Goal: Information Seeking & Learning: Find specific fact

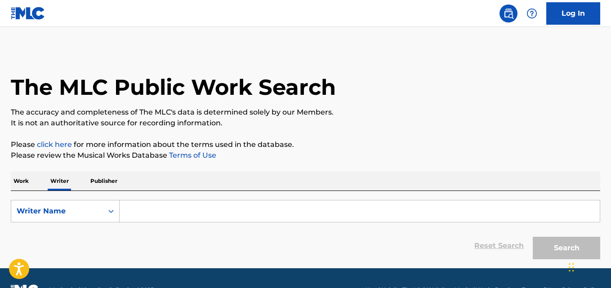
click at [146, 207] on input "Search Form" at bounding box center [360, 211] width 480 height 22
paste input "Ekachai Chotirungroj"
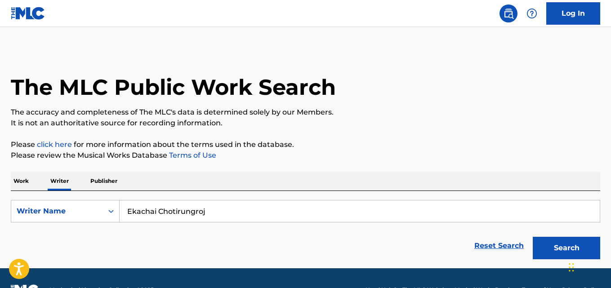
type input "Ekachai Chotirungroj"
click at [469, 125] on p "It is not an authoritative source for recording information." at bounding box center [305, 123] width 589 height 11
click at [558, 237] on button "Search" at bounding box center [565, 248] width 67 height 22
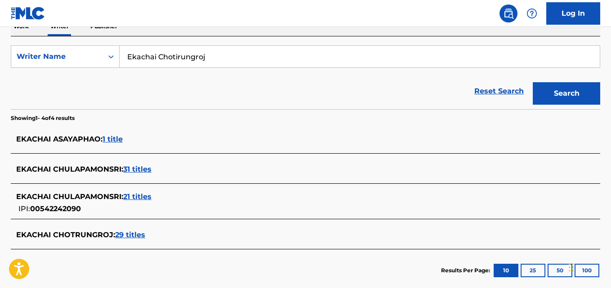
scroll to position [158, 0]
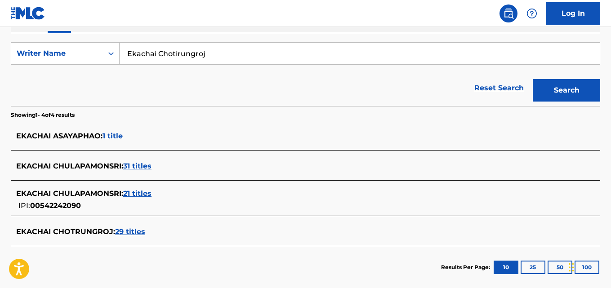
click at [136, 232] on span "29 titles" at bounding box center [130, 231] width 30 height 9
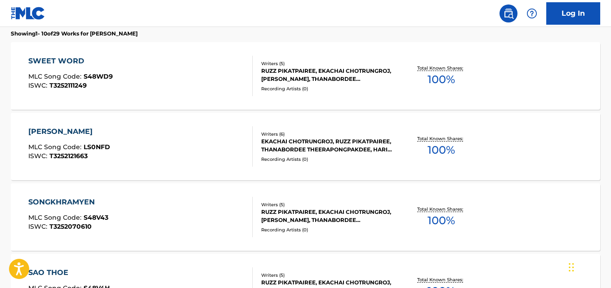
scroll to position [252, 0]
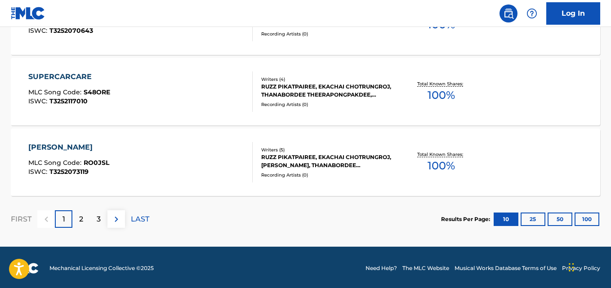
click at [80, 226] on div "2" at bounding box center [81, 219] width 18 height 18
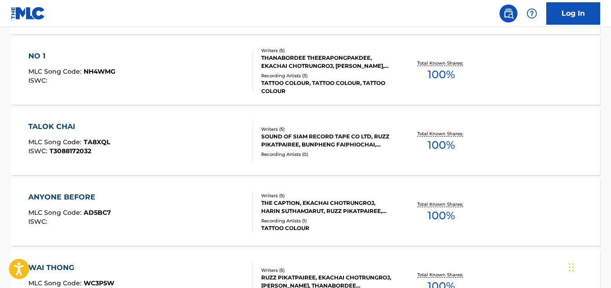
scroll to position [566, 0]
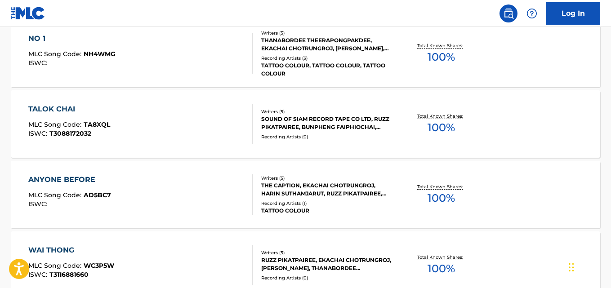
click at [594, 111] on div "TALOK CHAI MLC Song Code : TA8XQL ISWC : T3088172032 Writers ( 5 ) SOUND OF SIA…" at bounding box center [305, 123] width 589 height 67
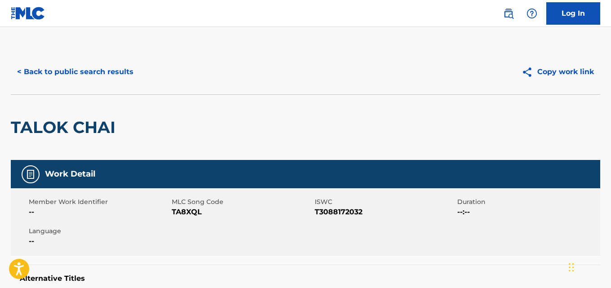
click at [96, 67] on button "< Back to public search results" at bounding box center [75, 72] width 129 height 22
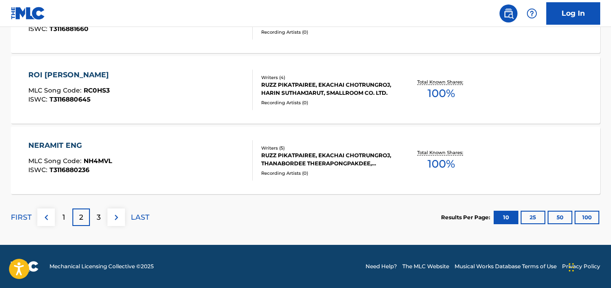
click at [100, 215] on p "3" at bounding box center [99, 217] width 4 height 11
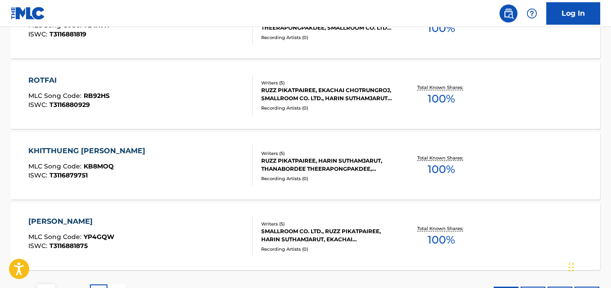
scroll to position [741, 0]
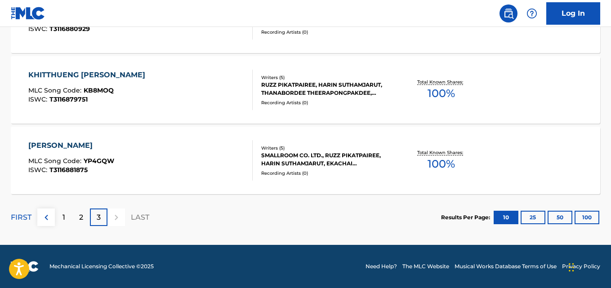
click at [60, 209] on div "1" at bounding box center [64, 217] width 18 height 18
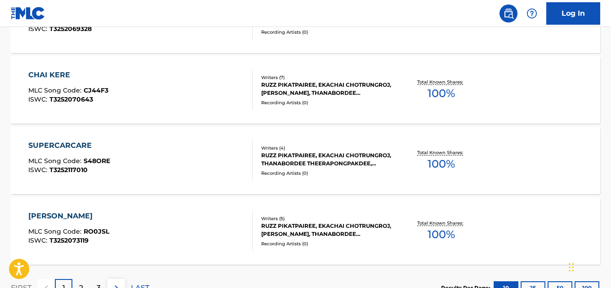
click at [299, 160] on div "RUZZ PIKATPAIREE, EKACHAI CHOTRUNGROJ, THANABORDEE THEERAPONGPAKDEE, SMALLROOM …" at bounding box center [326, 159] width 131 height 16
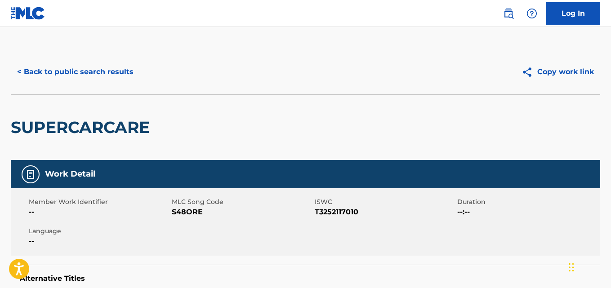
click at [112, 80] on button "< Back to public search results" at bounding box center [75, 72] width 129 height 22
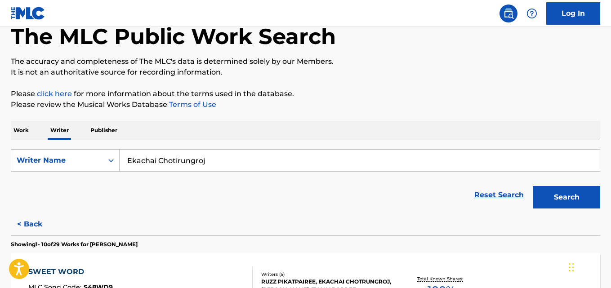
click at [191, 168] on input "Ekachai Chotirungroj" at bounding box center [360, 161] width 480 height 22
paste input "[PERSON_NAME]"
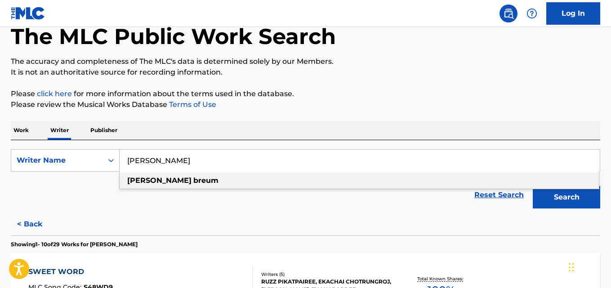
type input "[PERSON_NAME]"
click at [467, 95] on p "Please click here for more information about the terms used in the database." at bounding box center [305, 94] width 589 height 11
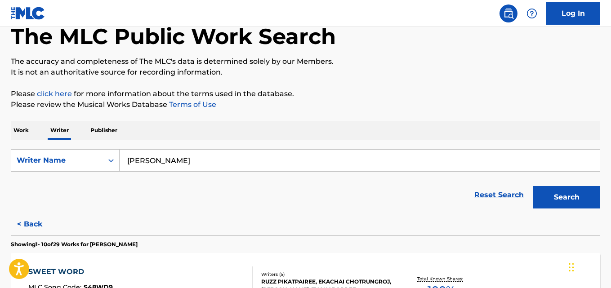
click at [566, 195] on button "Search" at bounding box center [565, 197] width 67 height 22
